Goal: Information Seeking & Learning: Learn about a topic

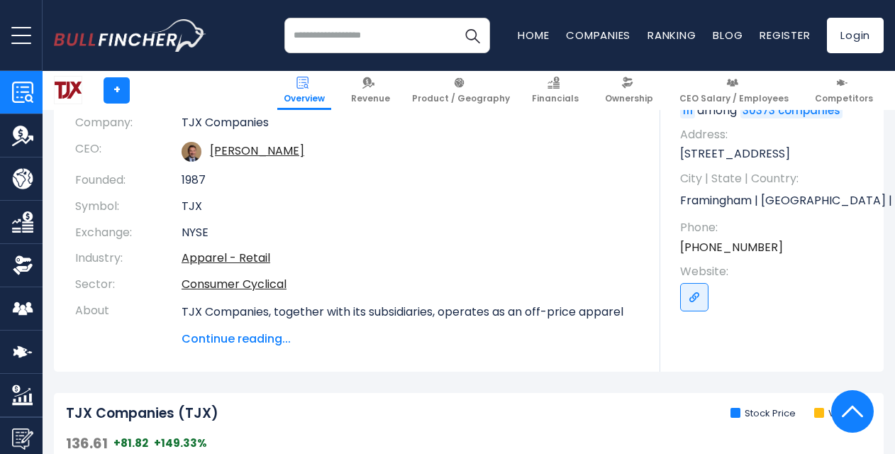
scroll to position [164, 0]
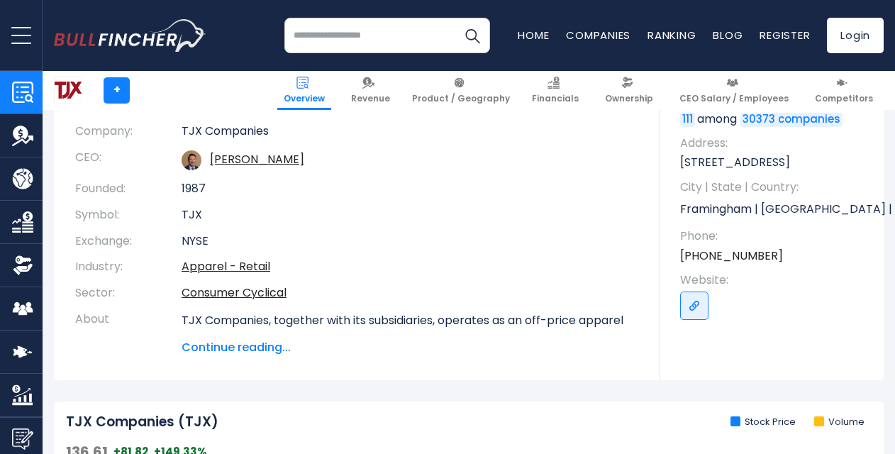
click at [257, 340] on span "Continue reading..." at bounding box center [411, 347] width 458 height 17
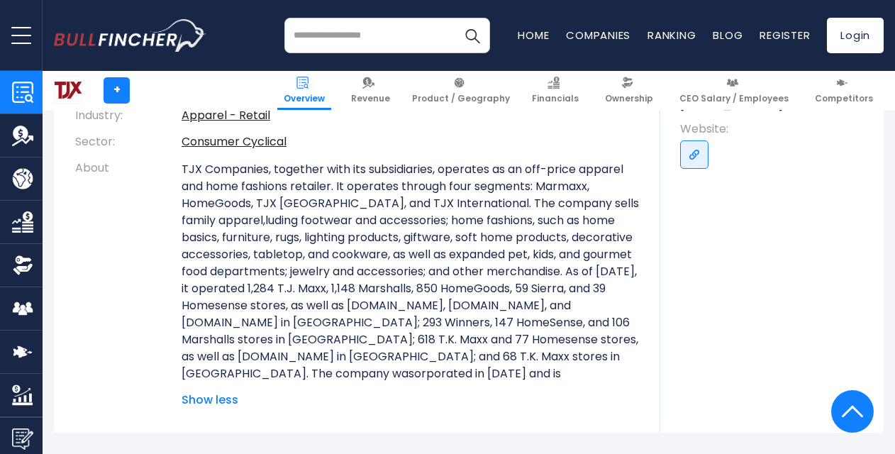
click at [257, 340] on p "TJX Companies, together with its subsidiaries, operates as an off-price apparel…" at bounding box center [411, 280] width 458 height 238
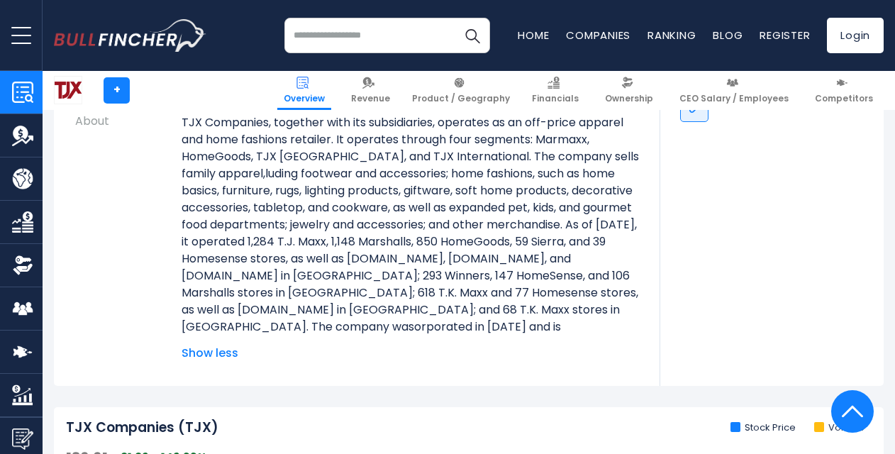
click at [289, 287] on p "TJX Companies, together with its subsidiaries, operates as an off-price apparel…" at bounding box center [411, 233] width 458 height 238
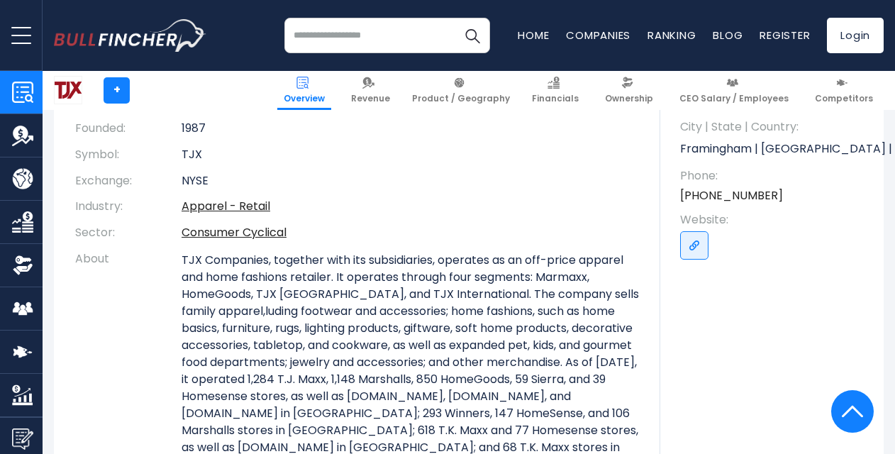
scroll to position [223, 0]
click at [467, 211] on td "Apparel - Retail" at bounding box center [411, 207] width 458 height 26
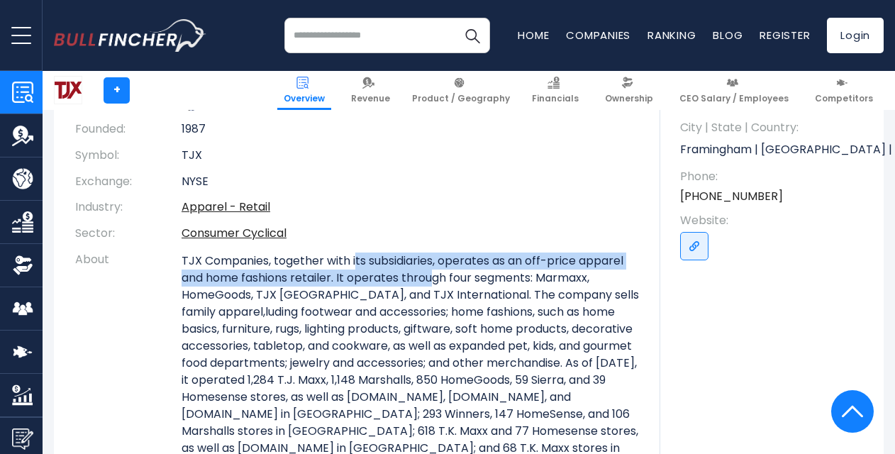
drag, startPoint x: 356, startPoint y: 262, endPoint x: 433, endPoint y: 281, distance: 78.8
click at [433, 281] on p "TJX Companies, together with its subsidiaries, operates as an off-price apparel…" at bounding box center [411, 372] width 458 height 238
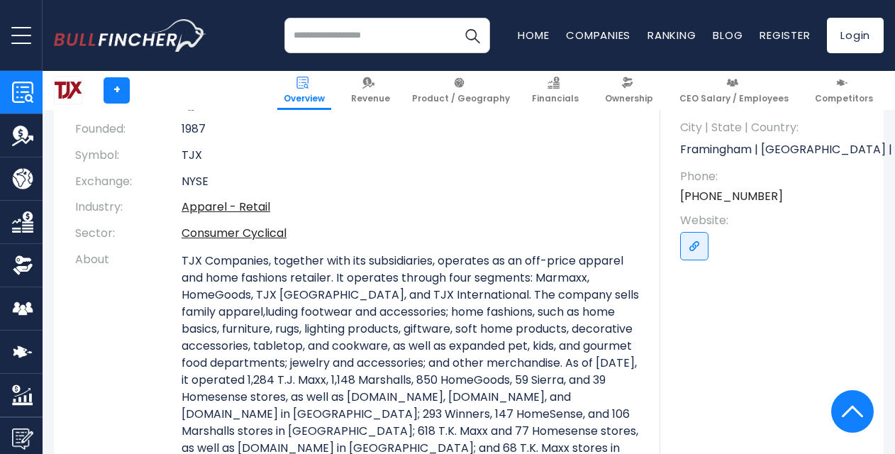
drag, startPoint x: 433, startPoint y: 281, endPoint x: 397, endPoint y: 305, distance: 43.5
click at [397, 305] on p "TJX Companies, together with its subsidiaries, operates as an off-price apparel…" at bounding box center [411, 372] width 458 height 238
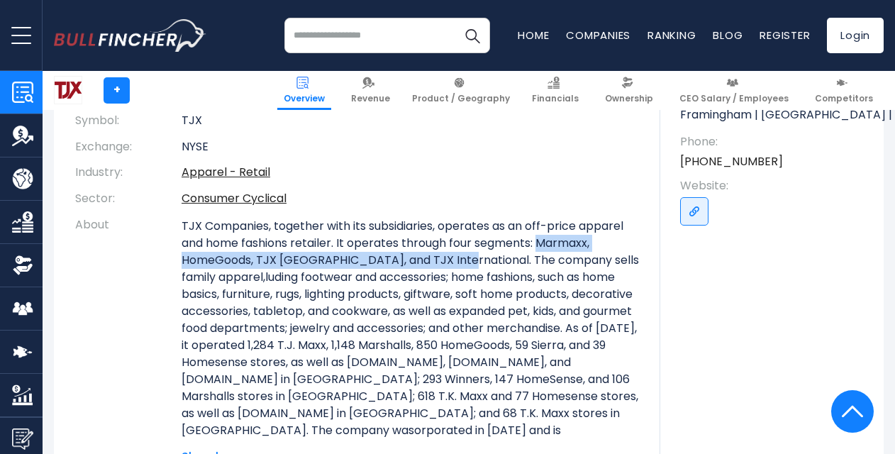
drag, startPoint x: 540, startPoint y: 240, endPoint x: 457, endPoint y: 258, distance: 85.7
click at [457, 258] on p "TJX Companies, together with its subsidiaries, operates as an off-price apparel…" at bounding box center [411, 337] width 458 height 238
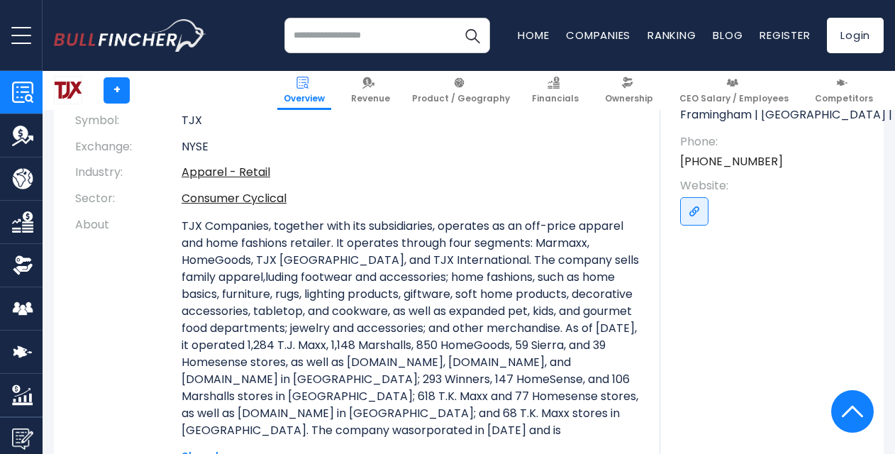
drag, startPoint x: 457, startPoint y: 258, endPoint x: 522, endPoint y: 284, distance: 70.1
click at [522, 284] on p "TJX Companies, together with its subsidiaries, operates as an off-price apparel…" at bounding box center [411, 337] width 458 height 238
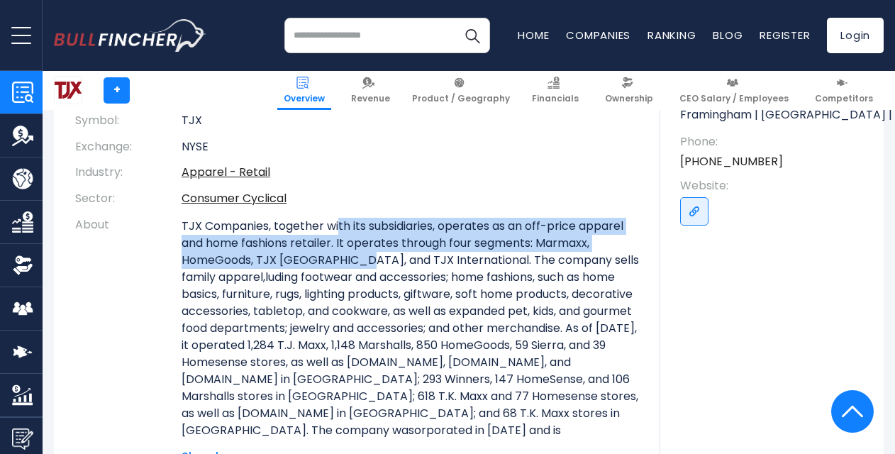
drag, startPoint x: 340, startPoint y: 233, endPoint x: 365, endPoint y: 255, distance: 33.2
click at [365, 255] on p "TJX Companies, together with its subsidiaries, operates as an off-price apparel…" at bounding box center [411, 337] width 458 height 238
drag, startPoint x: 365, startPoint y: 255, endPoint x: 342, endPoint y: 259, distance: 23.1
click at [342, 259] on p "TJX Companies, together with its subsidiaries, operates as an off-price apparel…" at bounding box center [411, 337] width 458 height 238
click at [342, 246] on p "TJX Companies, together with its subsidiaries, operates as an off-price apparel…" at bounding box center [411, 337] width 458 height 238
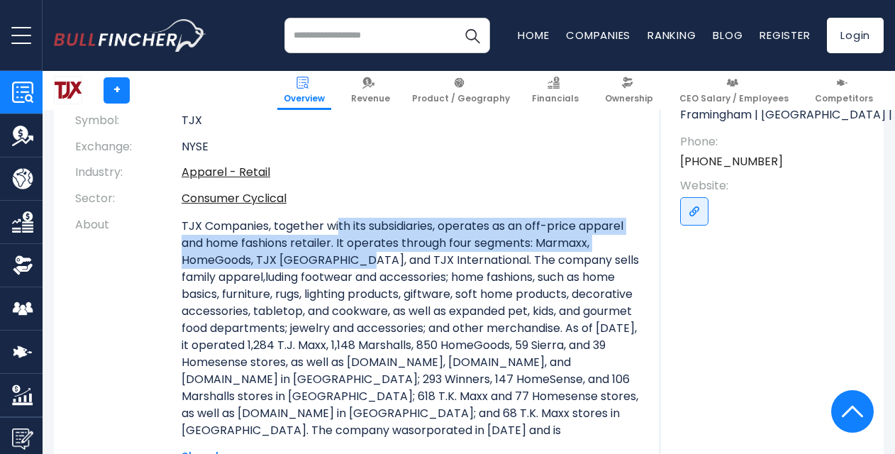
click at [353, 228] on p "TJX Companies, together with its subsidiaries, operates as an off-price apparel…" at bounding box center [411, 337] width 458 height 238
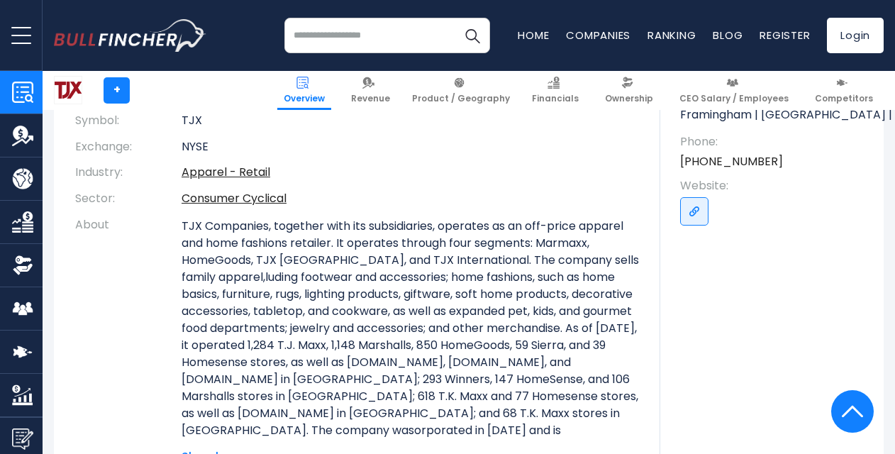
click at [365, 200] on td "Consumer Cyclical" at bounding box center [411, 199] width 458 height 26
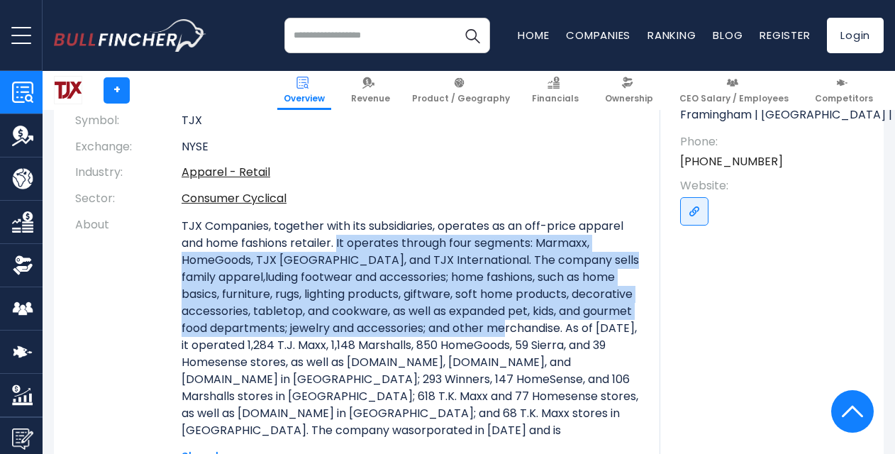
drag, startPoint x: 340, startPoint y: 240, endPoint x: 624, endPoint y: 326, distance: 296.4
click at [624, 326] on p "TJX Companies, together with its subsidiaries, operates as an off-price apparel…" at bounding box center [411, 337] width 458 height 238
copy p "It operates through four segments: Marmaxx, HomeGoods, TJX Canada, and TJX Inte…"
